Goal: Task Accomplishment & Management: Manage account settings

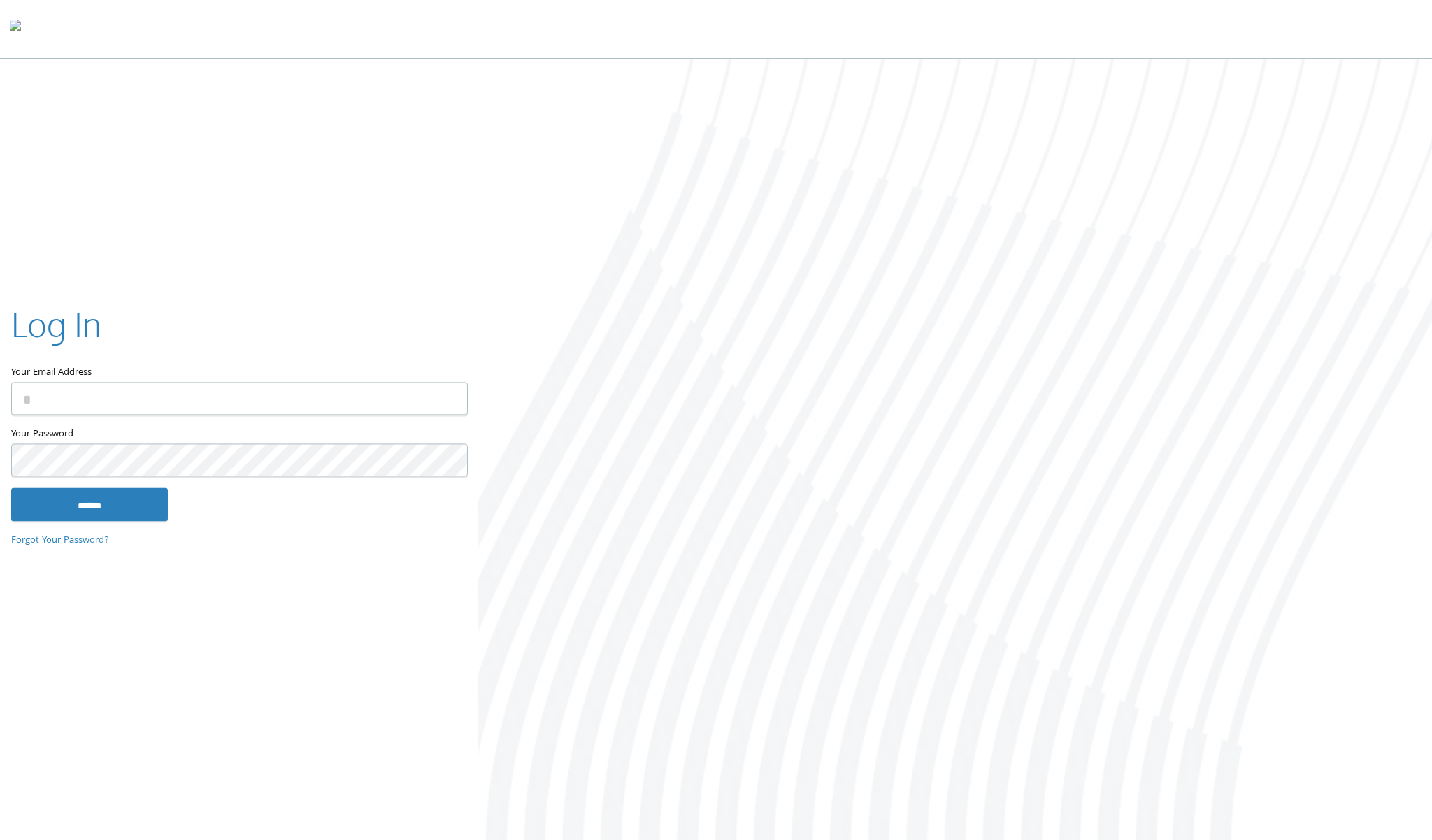
click at [338, 407] on input "Your Email Address" at bounding box center [239, 398] width 457 height 33
click at [0, 839] on com-1password-button at bounding box center [0, 842] width 0 height 0
type input "**********"
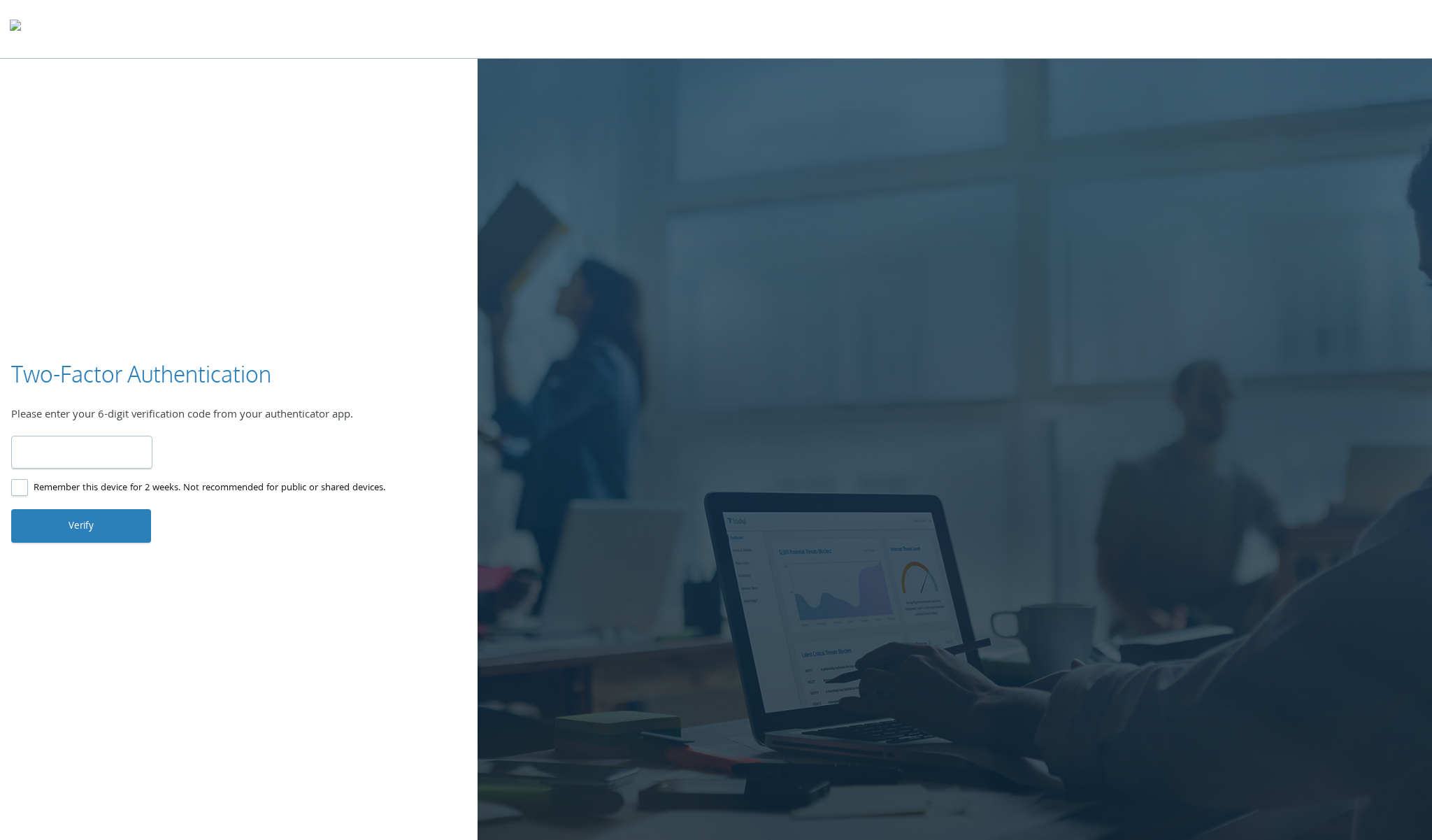
type input "******"
